Goal: Information Seeking & Learning: Learn about a topic

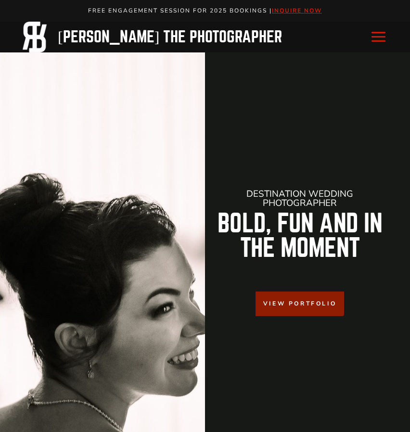
click at [376, 34] on icon "Toggle Menu" at bounding box center [378, 36] width 17 height 17
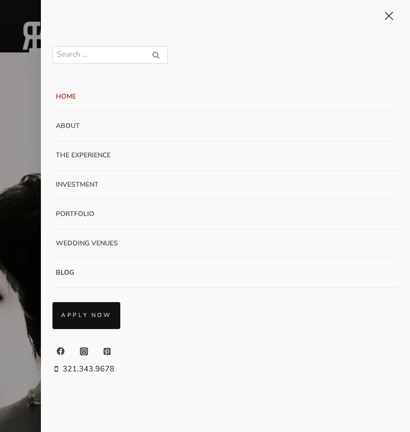
click at [72, 270] on link "Blog" at bounding box center [225, 272] width 346 height 29
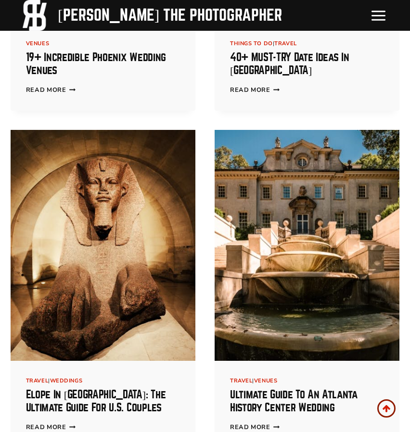
scroll to position [1944, 0]
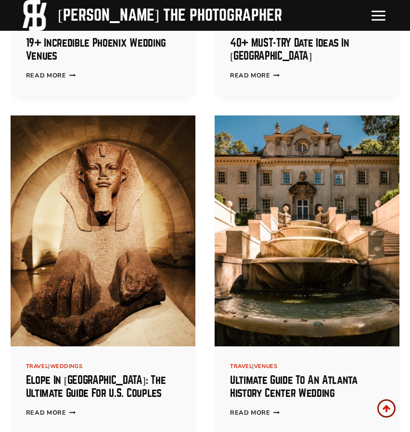
click at [74, 362] on div "Travel | Weddings" at bounding box center [103, 367] width 154 height 10
click at [74, 363] on link "Weddings" at bounding box center [66, 366] width 32 height 7
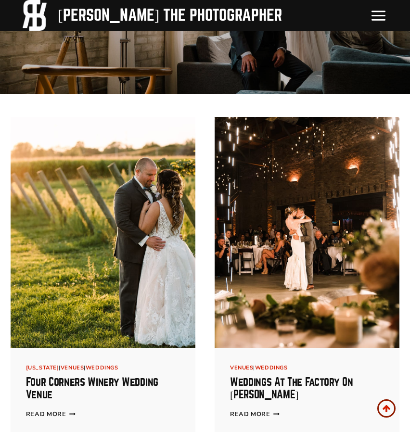
scroll to position [176, 0]
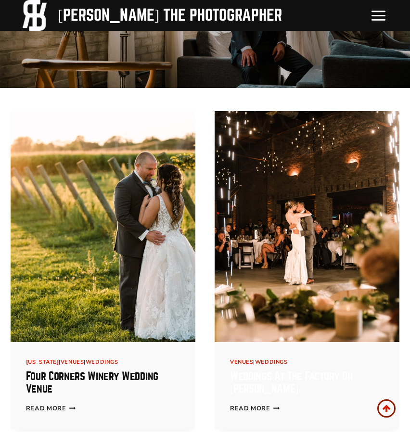
click at [257, 379] on link "Weddings at The Factory On [PERSON_NAME]" at bounding box center [291, 383] width 123 height 24
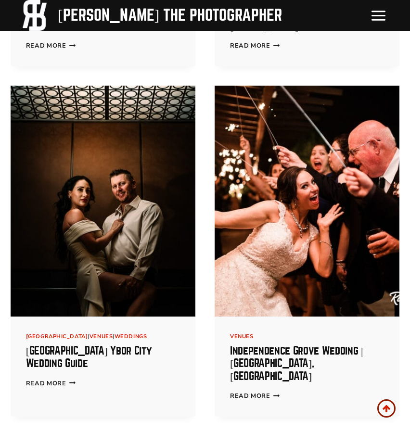
scroll to position [540, 0]
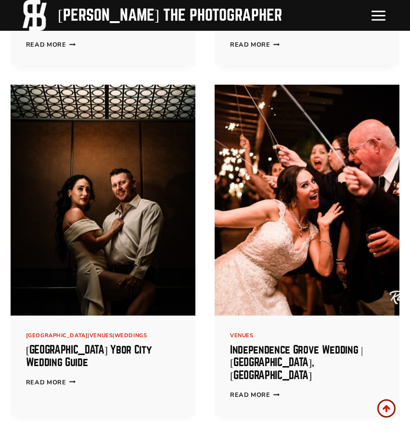
click at [103, 232] on img at bounding box center [103, 200] width 185 height 231
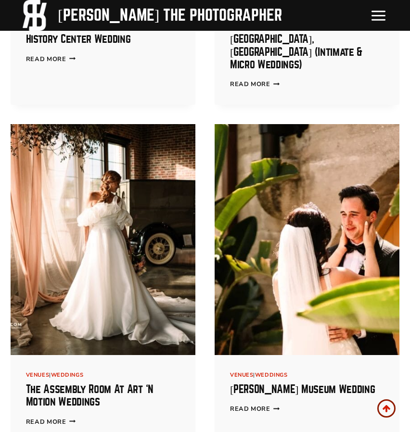
scroll to position [1556, 0]
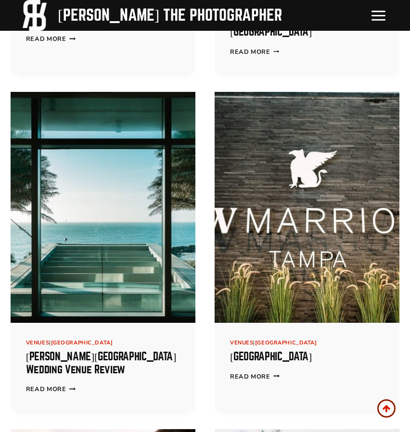
scroll to position [7080, 0]
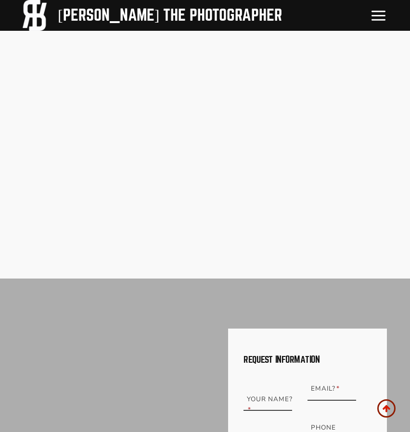
scroll to position [3731, 0]
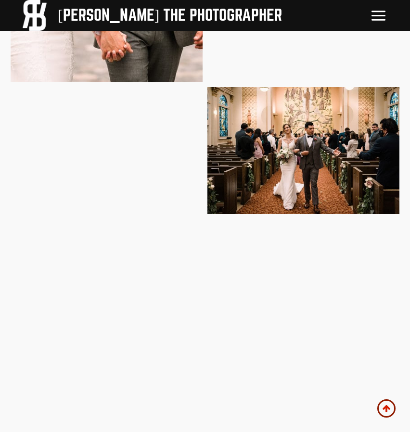
scroll to position [3488, 0]
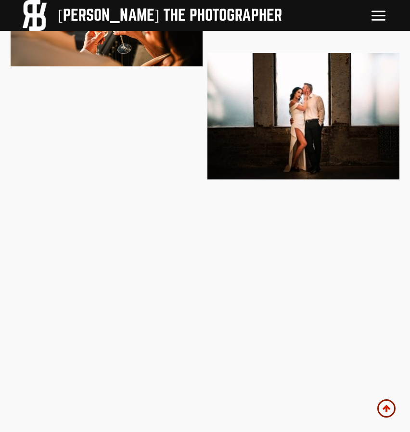
scroll to position [3938, 0]
